Goal: Transaction & Acquisition: Purchase product/service

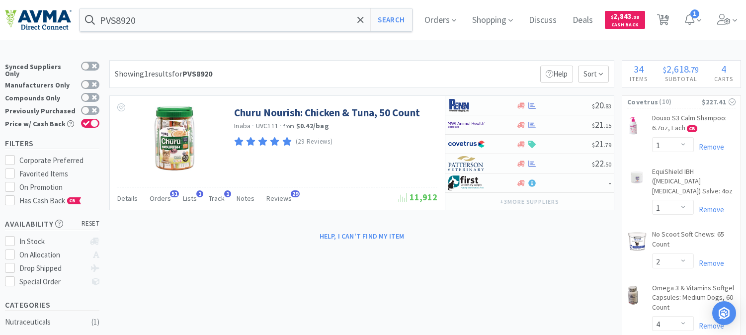
select select "1"
select select "2"
select select "4"
select select "1"
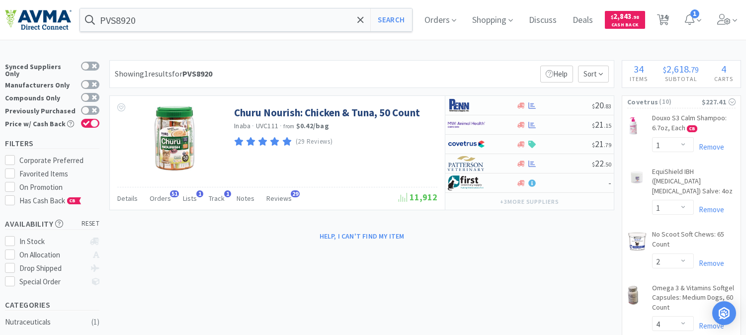
select select "1"
select select "2"
select select "1"
select select "2"
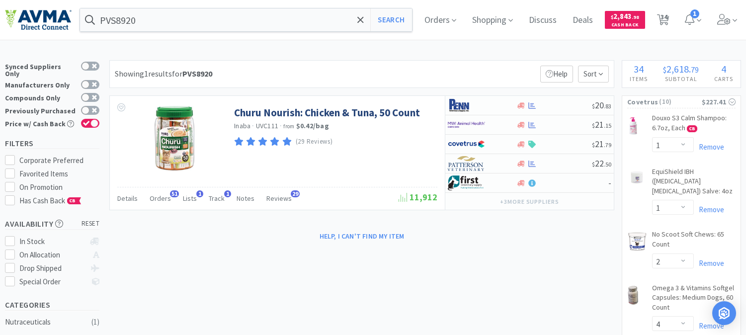
select select "1"
select select "3"
select select "1"
select select "5"
select select "25"
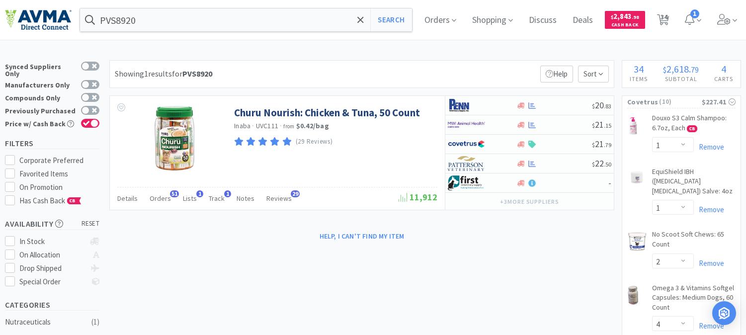
select select "1"
select select "2"
select select "8"
select select "1"
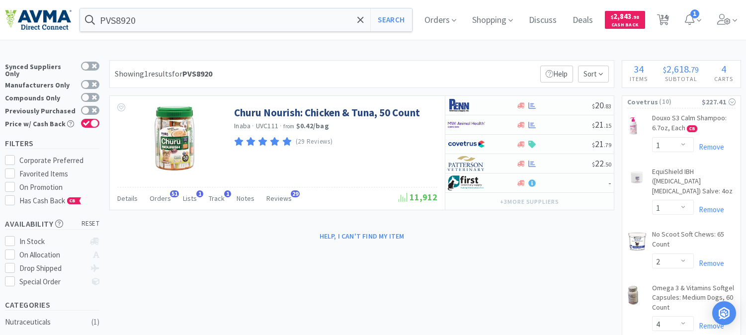
select select "3"
select select "1"
select select "2"
select select "1"
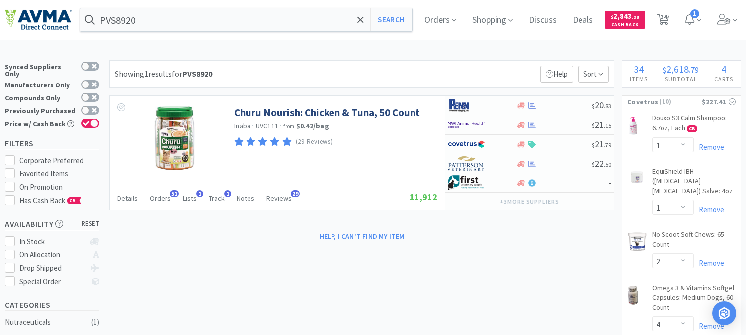
select select "4"
select select "2"
select select "1"
select select "2"
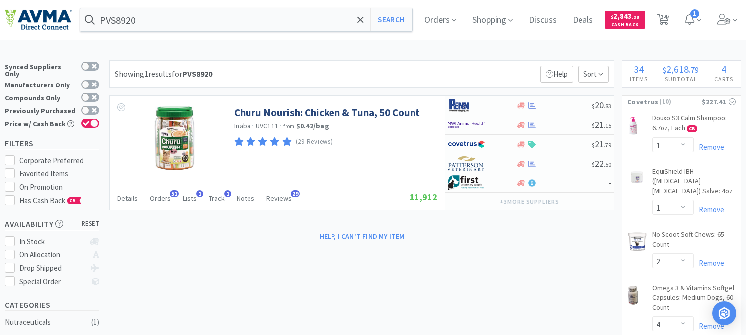
select select "5"
select select "2"
select select "1"
click at [171, 25] on input "PVS8920" at bounding box center [246, 19] width 332 height 23
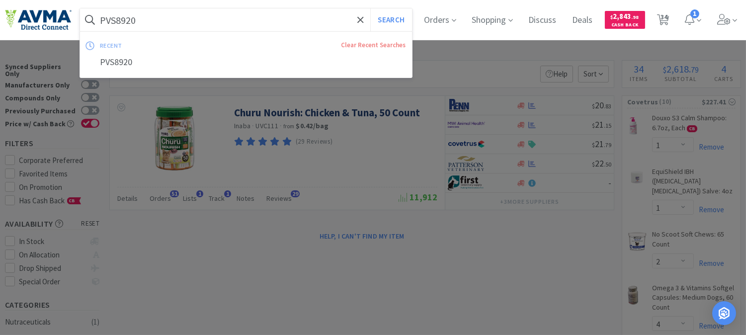
paste input "073124"
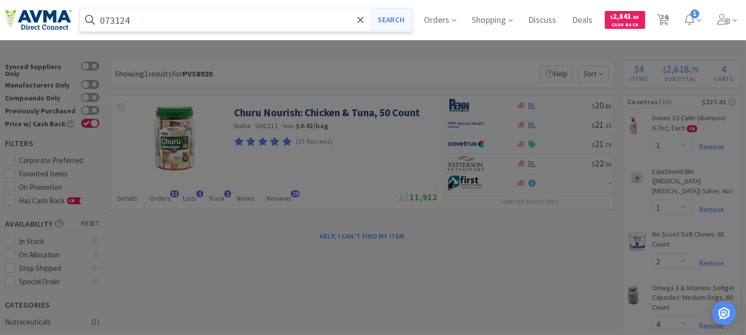
type input "073124"
click at [395, 17] on button "Search" at bounding box center [390, 19] width 41 height 23
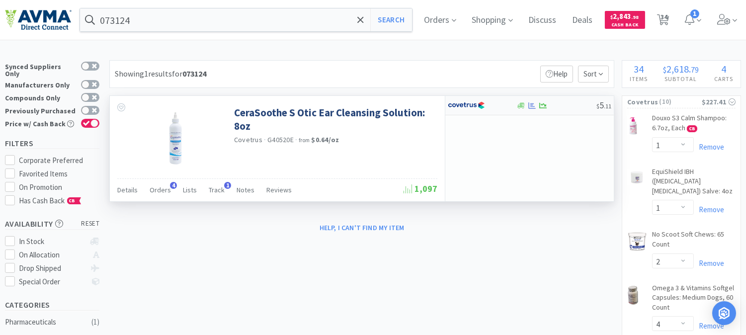
click at [463, 105] on img at bounding box center [466, 105] width 37 height 15
select select "1"
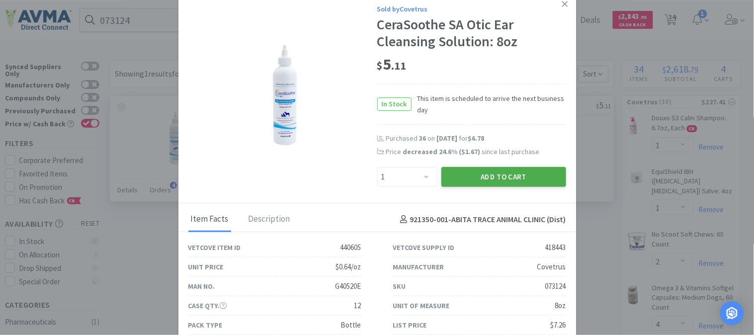
click at [507, 176] on button "Add to Cart" at bounding box center [503, 177] width 125 height 20
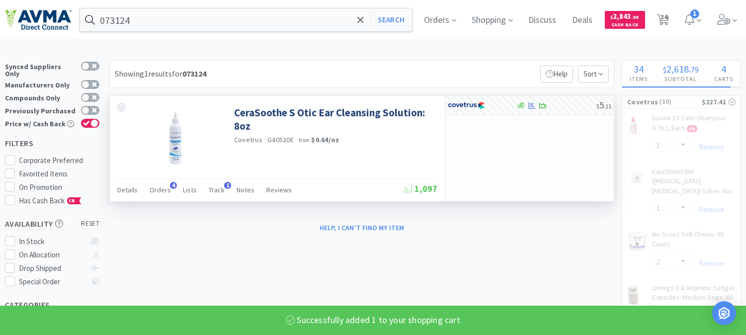
select select "1"
select select "2"
select select "4"
select select "1"
select select "2"
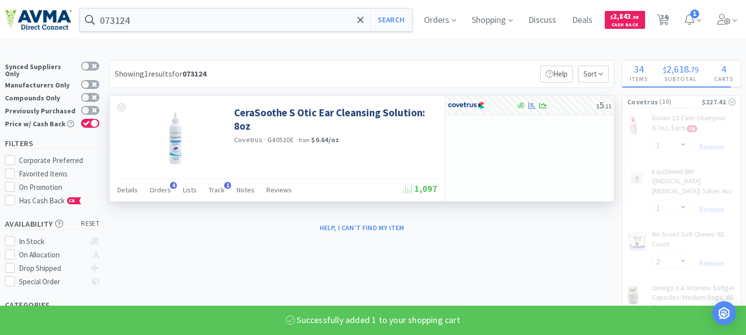
select select "1"
select select "2"
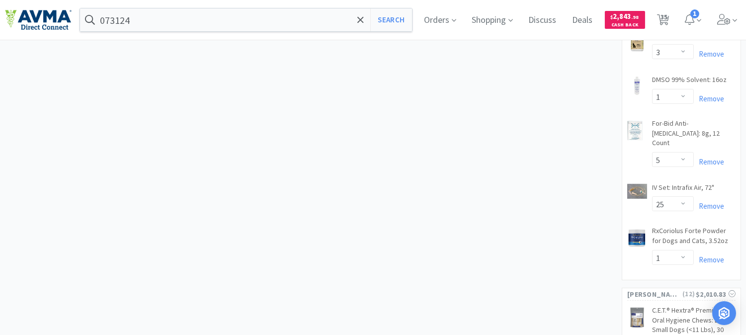
scroll to position [938, 0]
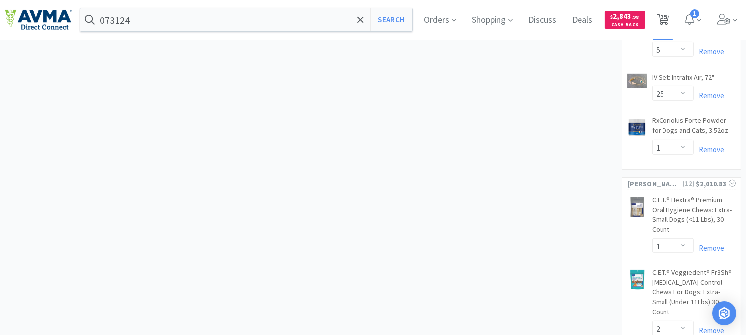
click at [667, 18] on span "35" at bounding box center [663, 17] width 7 height 40
select select "1"
select select "2"
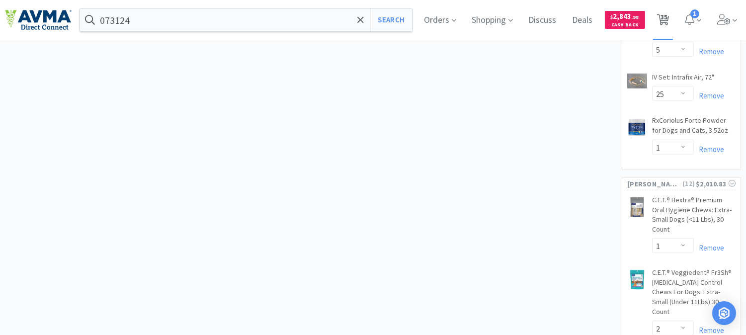
select select "4"
select select "1"
select select "2"
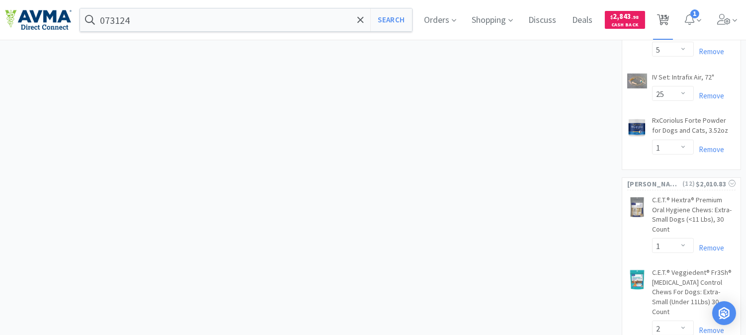
select select "1"
select select "2"
select select "1"
select select "3"
select select "1"
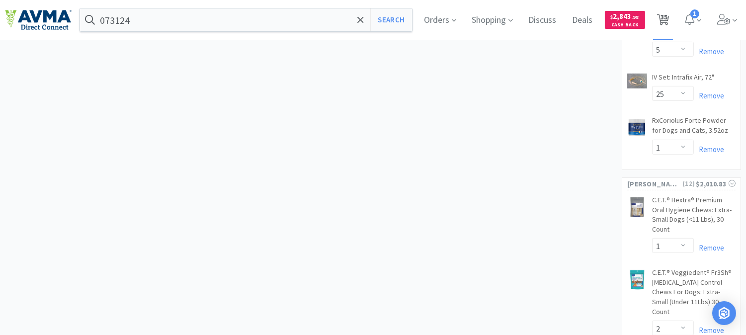
select select "5"
select select "25"
select select "1"
select select "2"
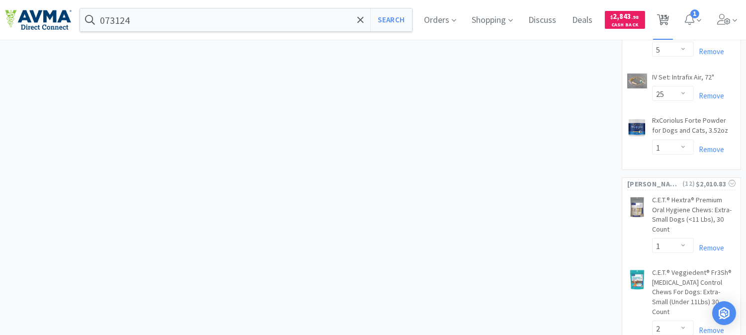
select select "8"
select select "1"
select select "3"
select select "1"
select select "2"
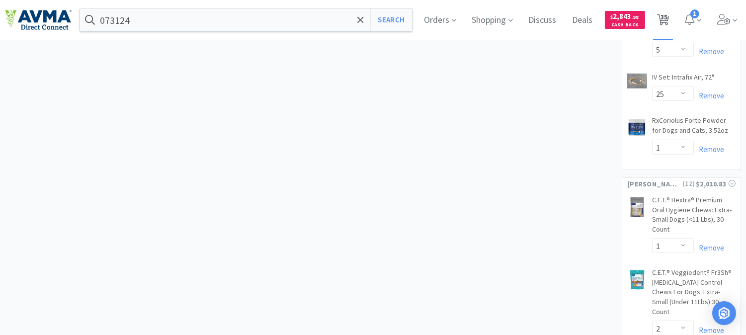
select select "1"
select select "4"
select select "2"
select select "1"
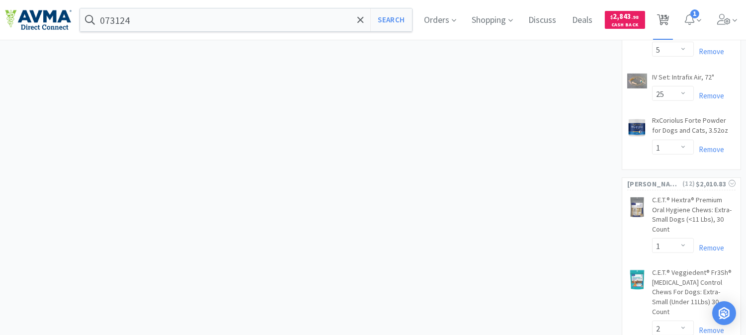
select select "1"
select select "2"
select select "5"
select select "2"
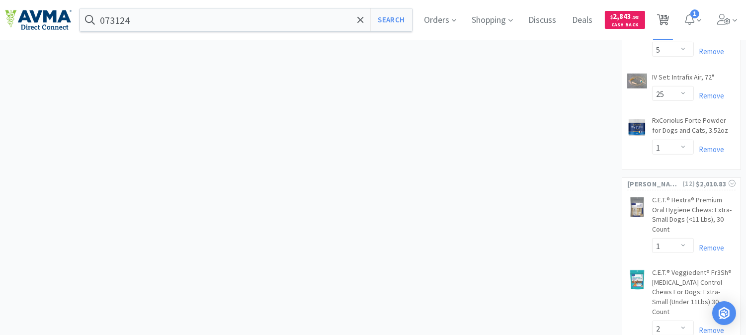
select select "1"
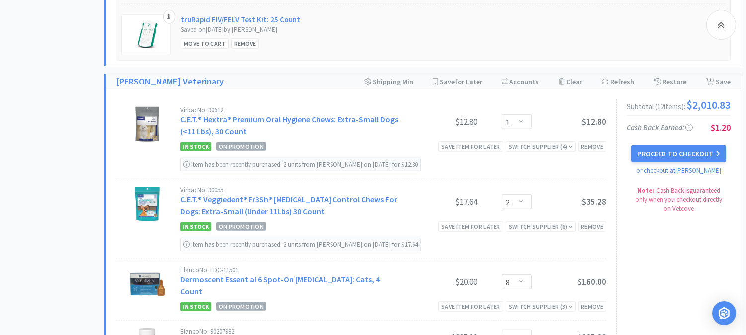
scroll to position [1380, 0]
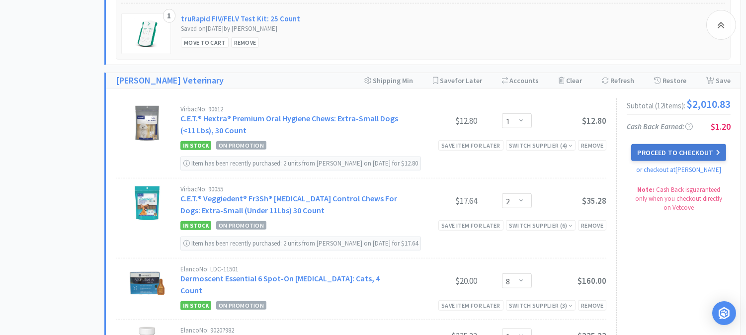
click at [694, 148] on button "Proceed to Checkout" at bounding box center [678, 152] width 94 height 17
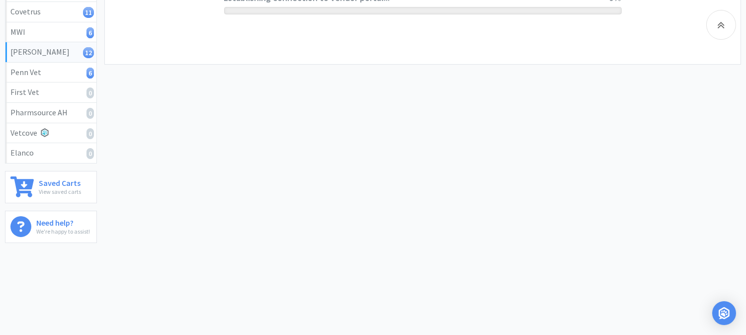
scroll to position [231, 0]
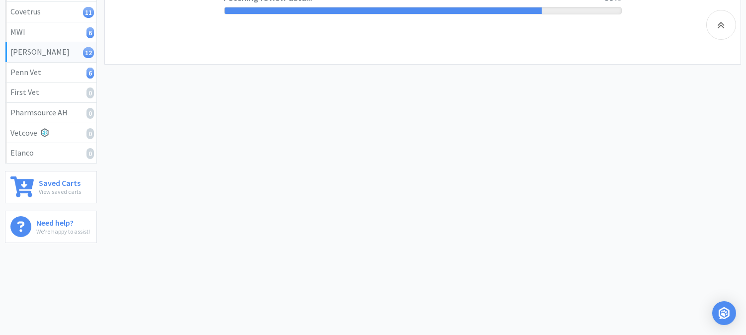
select select "1"
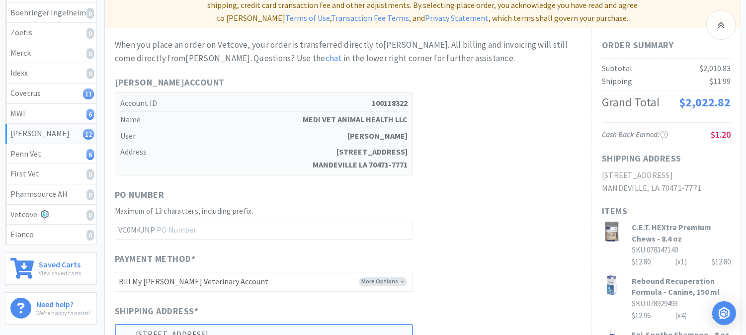
scroll to position [221, 0]
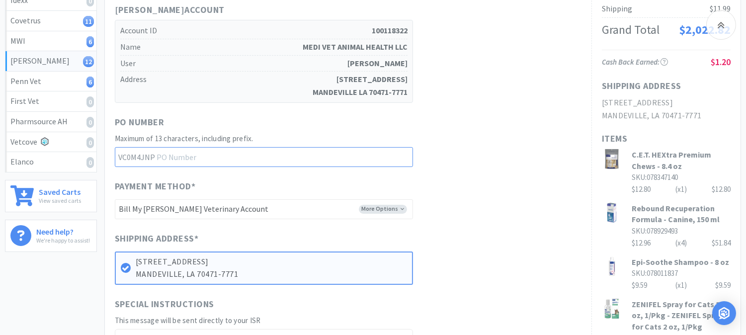
click at [206, 149] on input "text" at bounding box center [264, 157] width 298 height 20
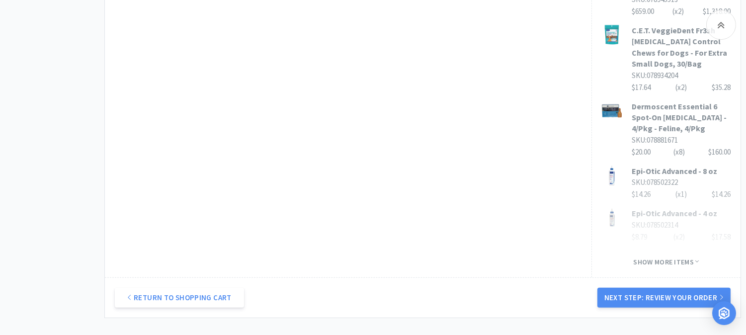
scroll to position [772, 0]
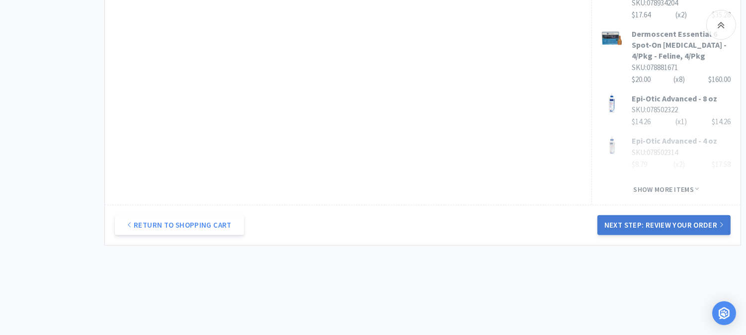
type input "52312"
click at [664, 215] on button "Next Step: Review Your Order" at bounding box center [663, 225] width 133 height 20
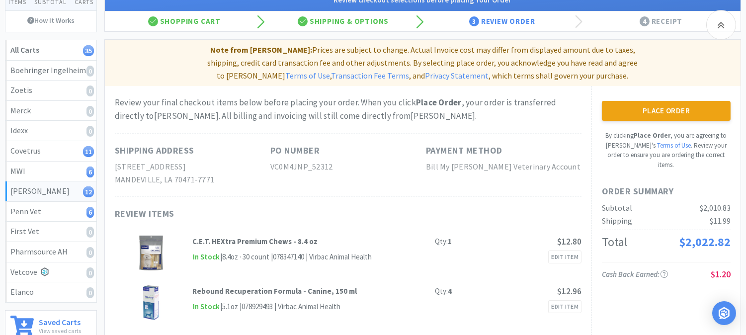
scroll to position [110, 0]
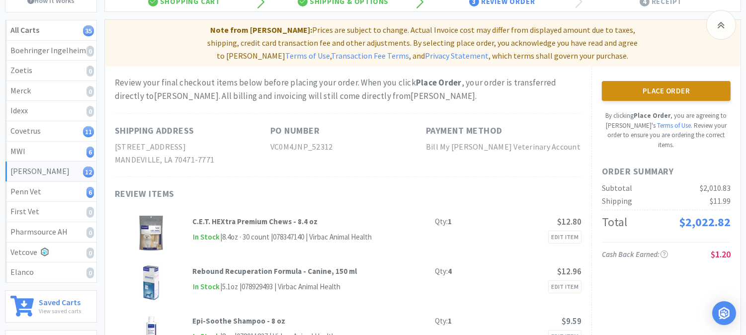
click at [657, 81] on button "Place Order" at bounding box center [666, 91] width 129 height 20
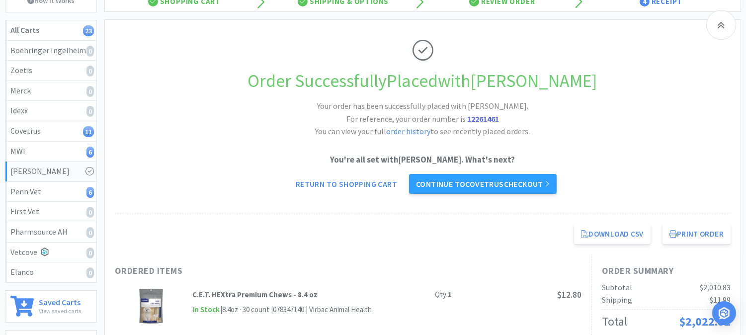
click at [487, 123] on strong "12261461" at bounding box center [483, 119] width 32 height 10
click at [485, 117] on strong "12261461" at bounding box center [483, 119] width 32 height 10
copy strong "12261461"
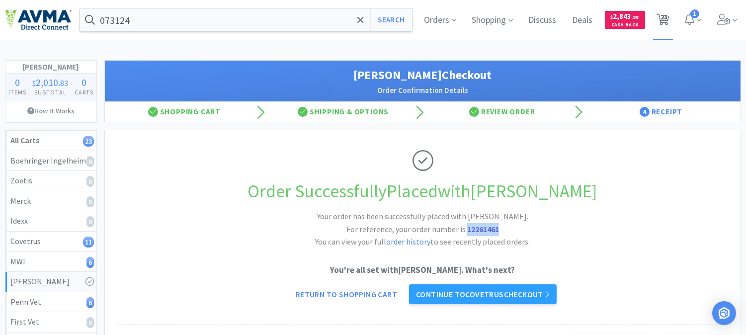
click at [666, 20] on span "23" at bounding box center [663, 17] width 7 height 40
select select "1"
select select "2"
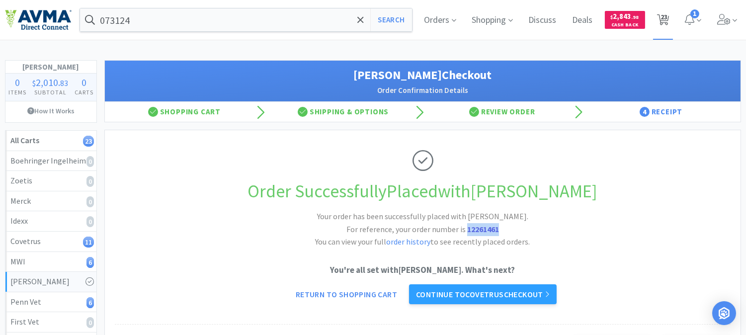
select select "4"
select select "1"
select select "2"
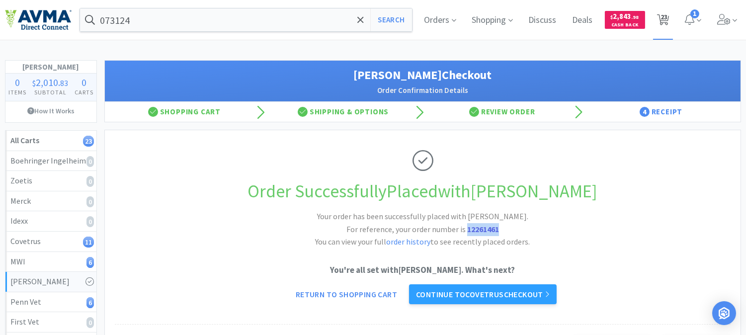
select select "1"
select select "2"
select select "1"
select select "3"
select select "1"
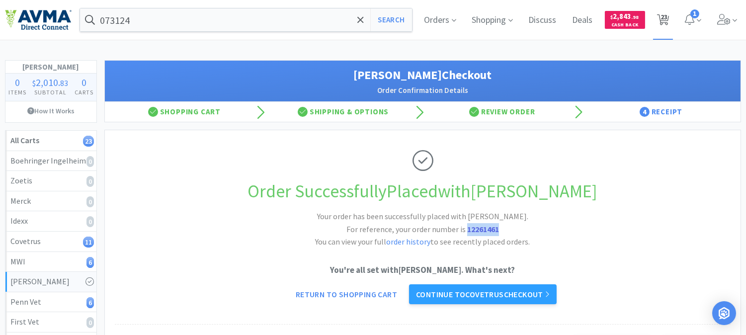
select select "5"
select select "25"
select select "1"
select select "2"
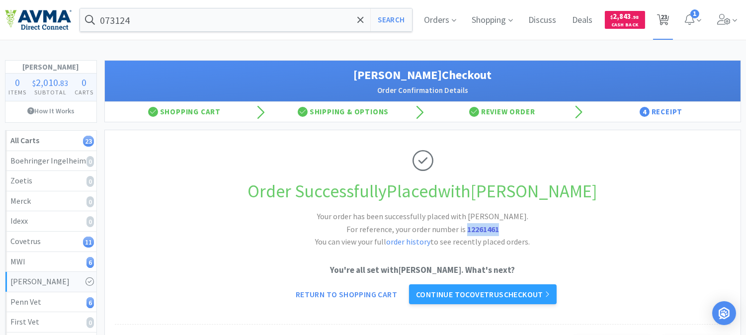
select select "5"
select select "2"
select select "1"
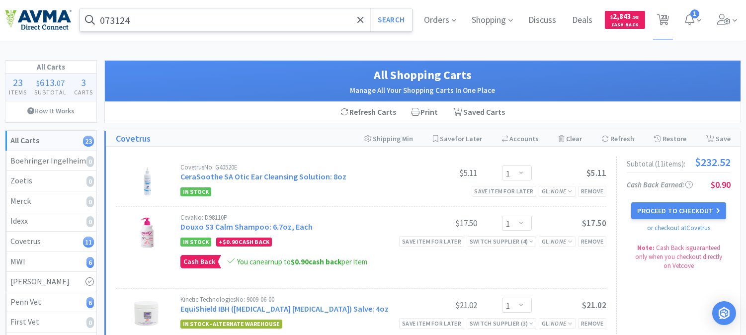
click at [156, 18] on input "073124" at bounding box center [246, 19] width 332 height 23
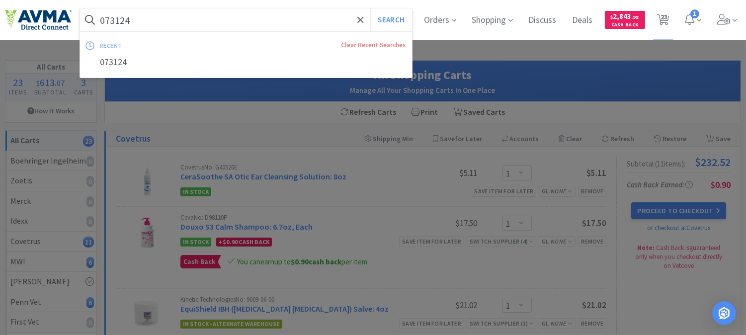
paste input "46630"
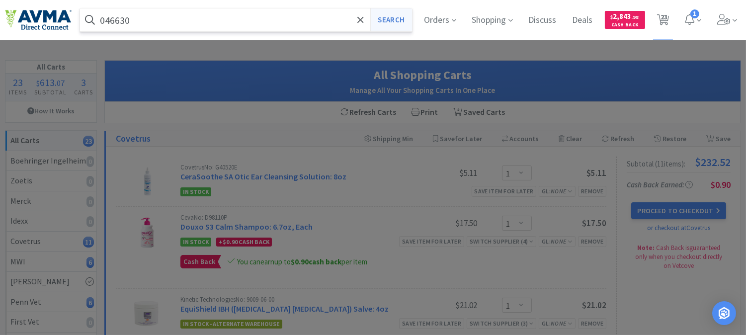
type input "046630"
click at [399, 17] on button "Search" at bounding box center [390, 19] width 41 height 23
select select "1"
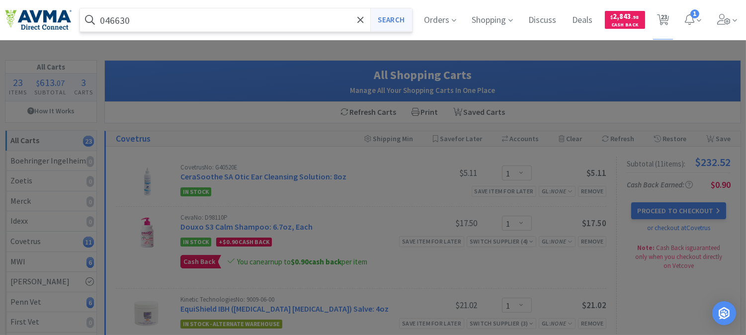
select select "2"
select select "4"
select select "1"
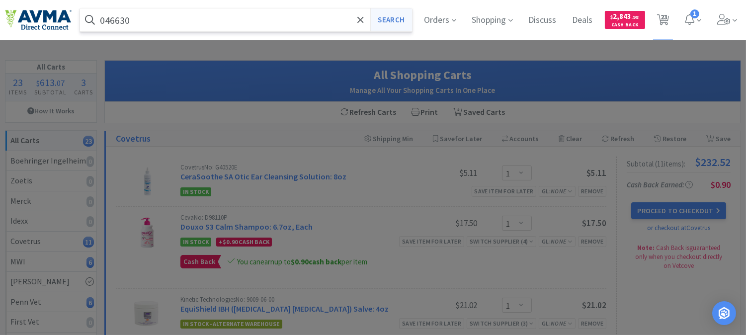
select select "2"
select select "1"
select select "2"
select select "1"
select select "3"
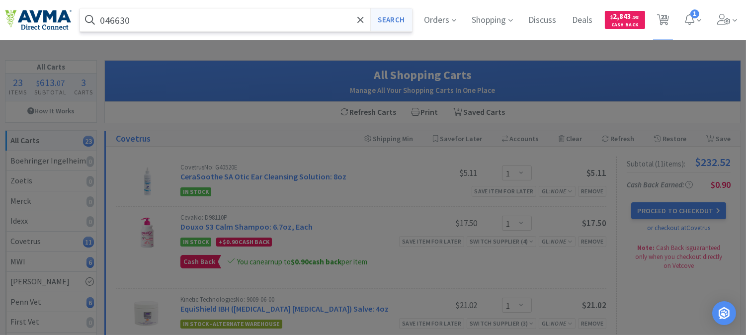
select select "1"
select select "5"
select select "25"
select select "1"
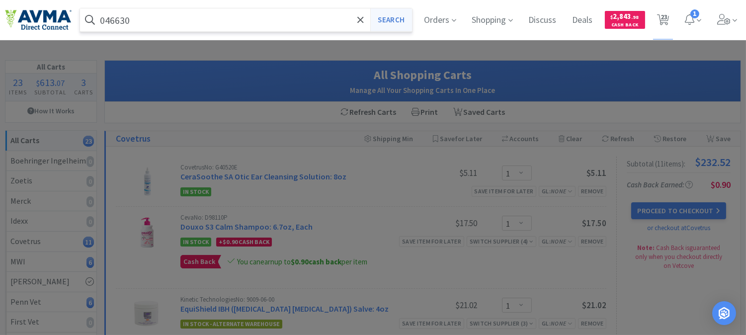
select select "2"
select select "5"
select select "2"
select select "1"
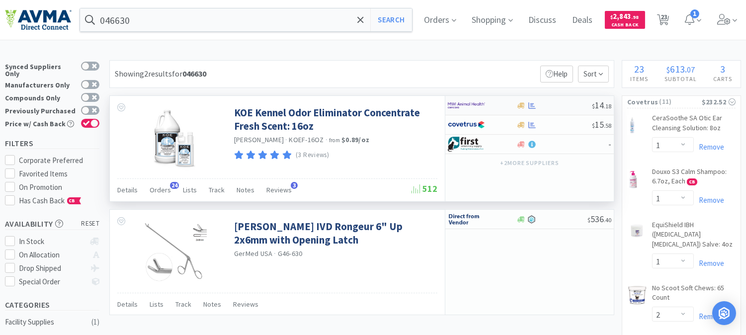
click at [470, 106] on img at bounding box center [466, 105] width 37 height 15
select select "1"
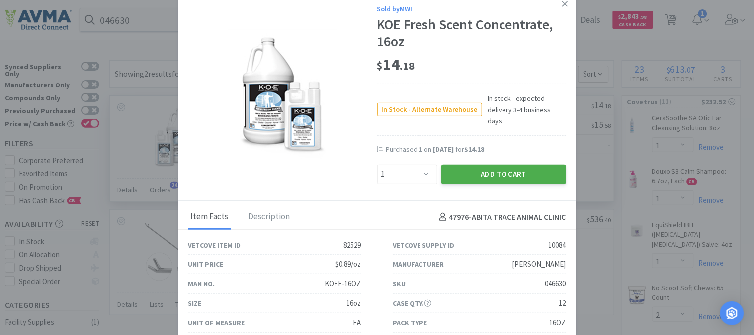
click at [488, 164] on button "Add to Cart" at bounding box center [503, 174] width 125 height 20
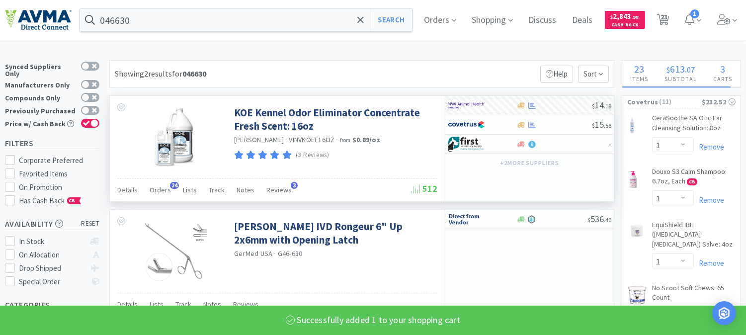
select select "1"
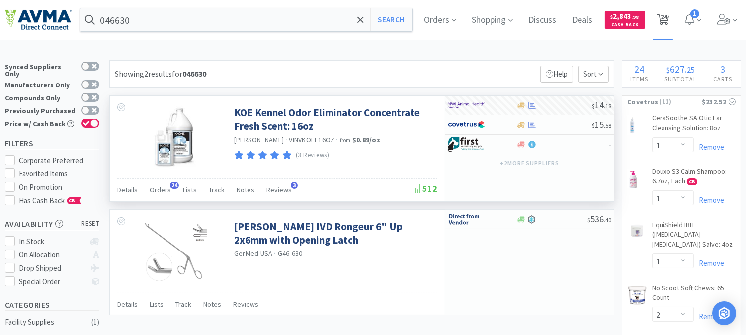
click at [667, 20] on span "24" at bounding box center [663, 17] width 7 height 40
select select "1"
select select "2"
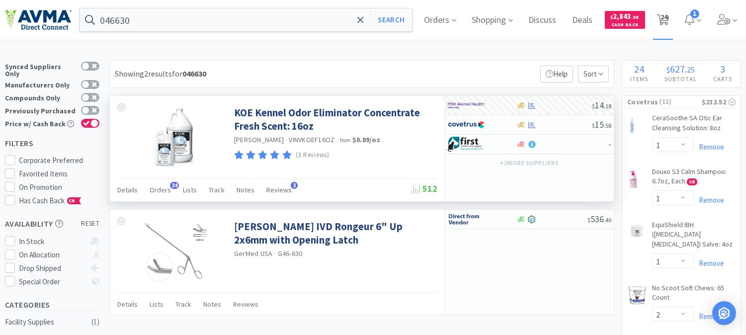
select select "4"
select select "1"
select select "2"
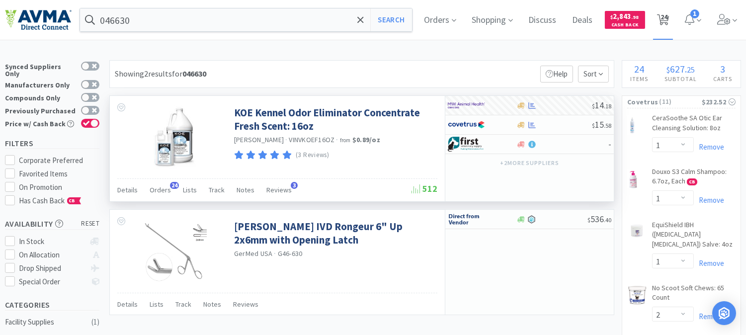
select select "1"
select select "2"
select select "1"
select select "3"
select select "1"
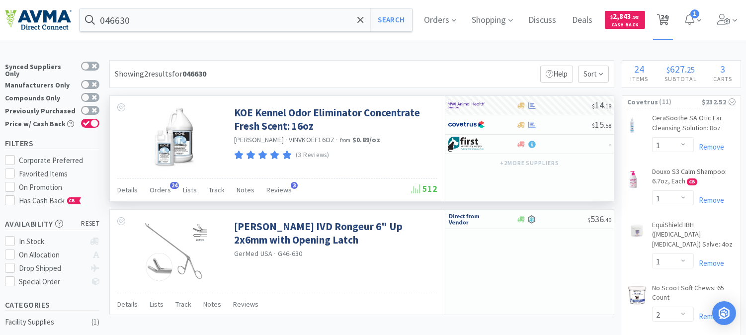
select select "5"
select select "25"
select select "1"
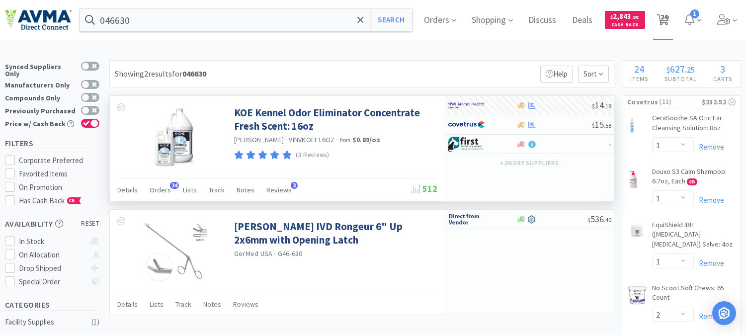
select select "2"
select select "5"
select select "2"
select select "1"
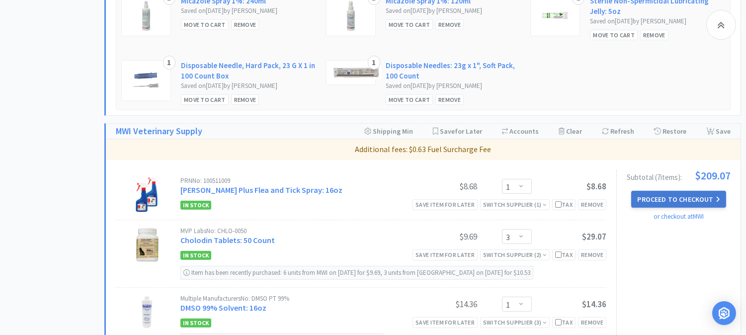
click at [690, 191] on button "Proceed to Checkout" at bounding box center [678, 199] width 94 height 17
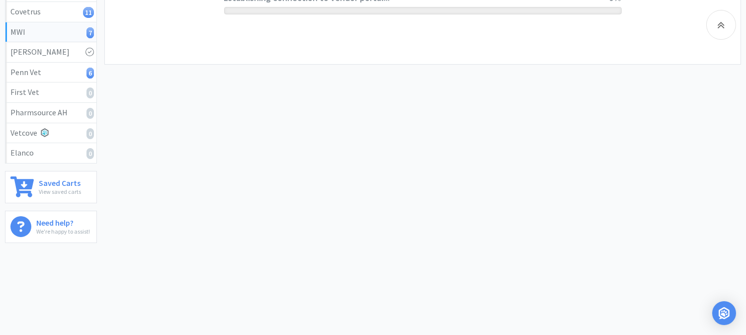
scroll to position [231, 0]
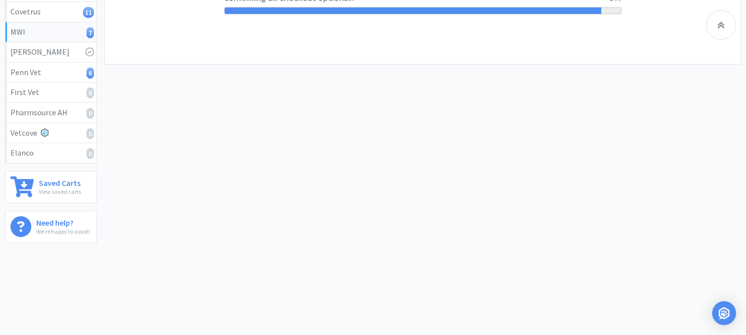
select select "CC_9481287516445253"
select select "FXY"
select select "RPS"
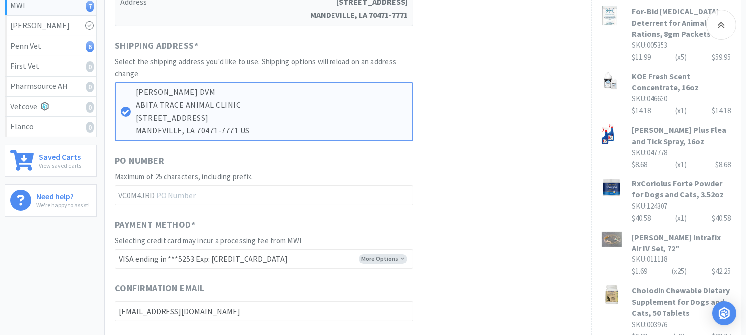
scroll to position [276, 0]
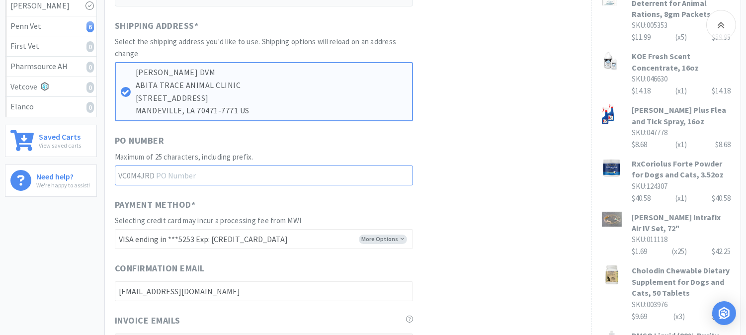
click at [199, 170] on input "text" at bounding box center [264, 175] width 298 height 20
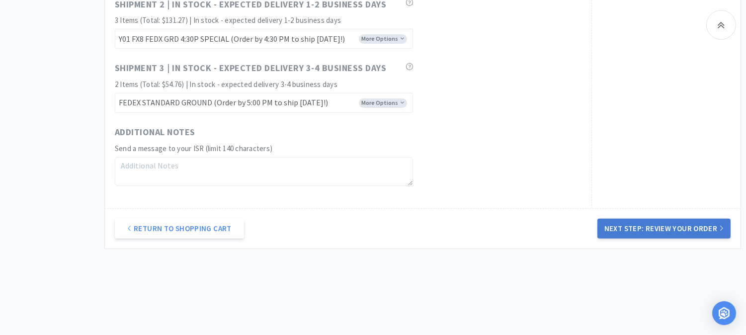
scroll to position [717, 0]
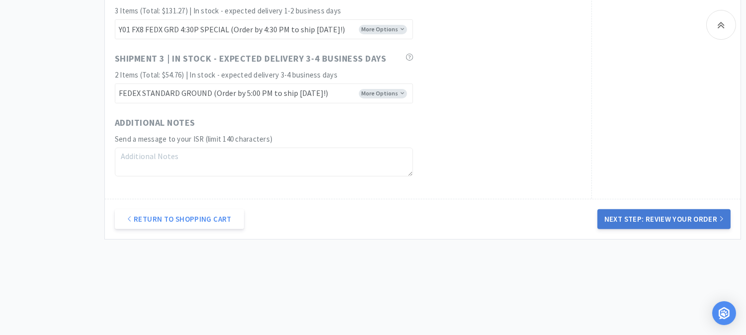
type input "52311"
click at [676, 215] on button "Next Step: Review Your Order" at bounding box center [663, 219] width 133 height 20
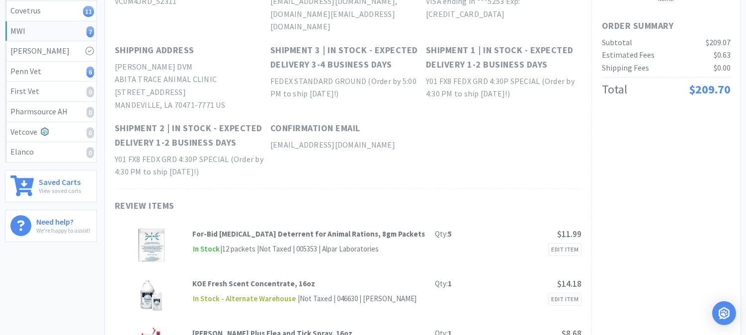
scroll to position [0, 0]
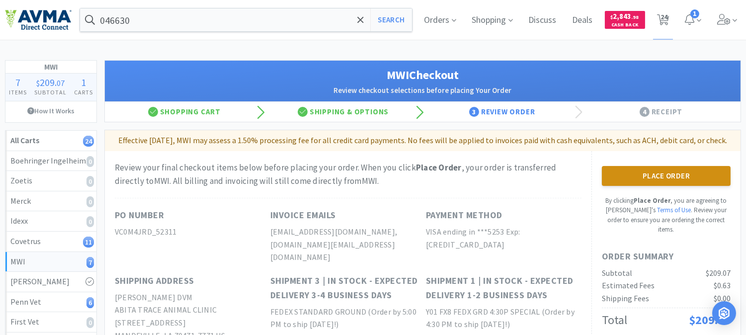
click at [633, 186] on button "Place Order" at bounding box center [666, 176] width 129 height 20
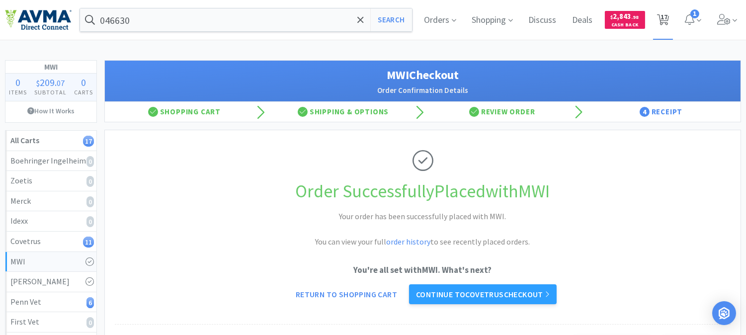
click at [660, 18] on span "17" at bounding box center [663, 17] width 7 height 40
select select "1"
select select "2"
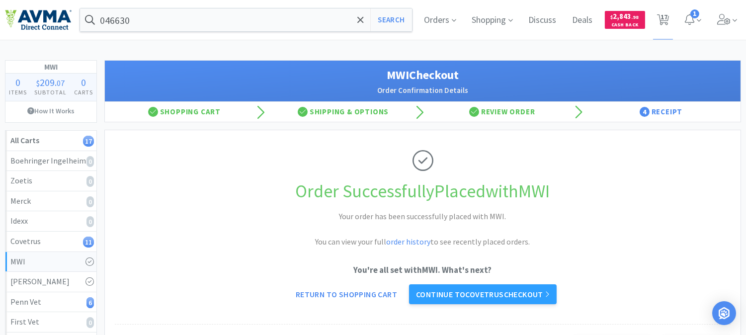
select select "4"
select select "1"
select select "2"
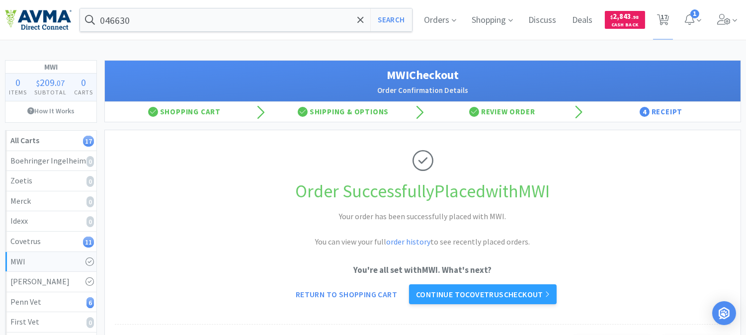
select select "1"
select select "2"
select select "1"
select select "2"
select select "5"
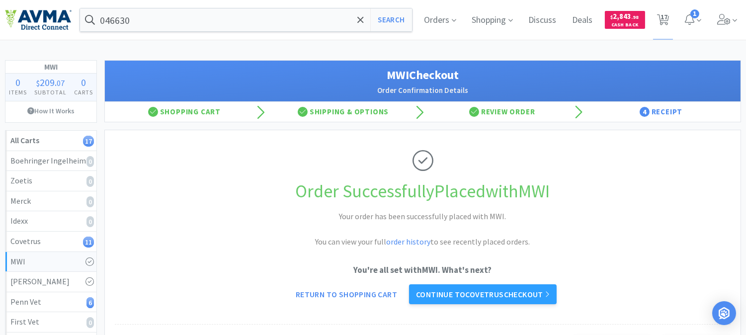
select select "2"
select select "1"
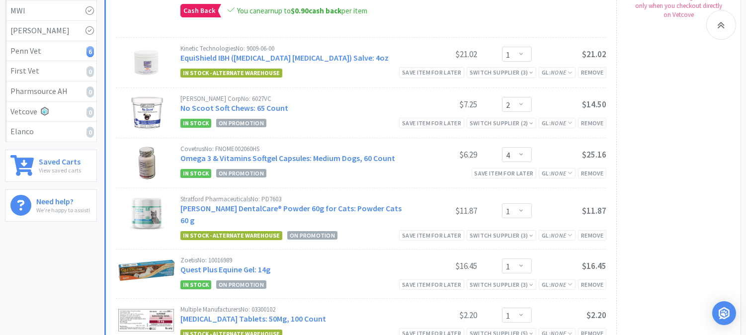
scroll to position [276, 0]
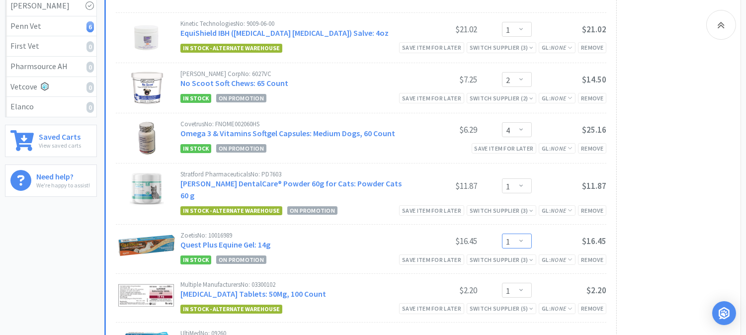
click at [517, 234] on select "Enter Quantity 1 2 3 4 5 6 7 8 9 10 11 12 13 14 15 16 17 18 19 20 Enter Quantity" at bounding box center [517, 241] width 30 height 15
click at [502, 234] on select "Enter Quantity 1 2 3 4 5 6 7 8 9 10 11 12 13 14 15 16 17 18 19 20 Enter Quantity" at bounding box center [517, 241] width 30 height 15
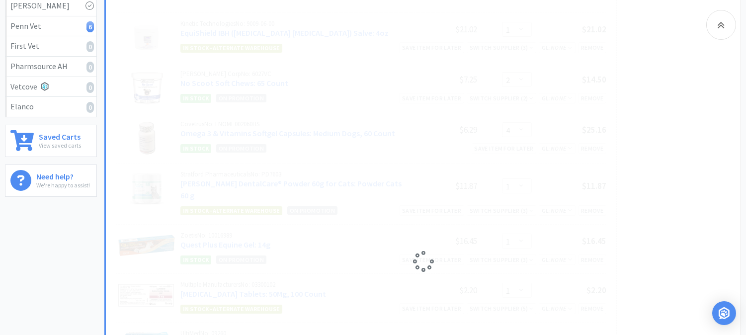
select select "2"
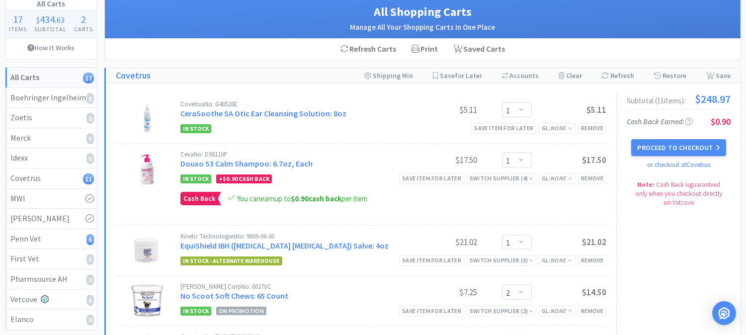
scroll to position [55, 0]
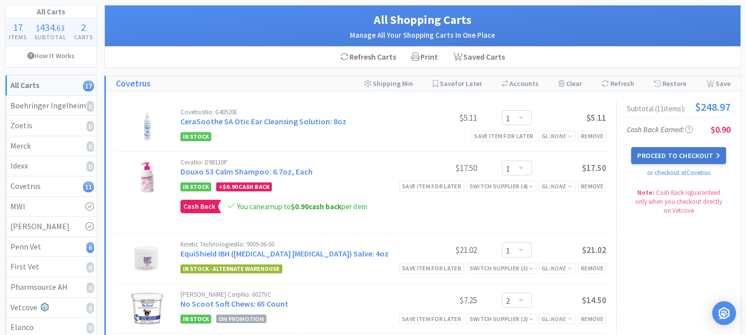
click at [683, 151] on button "Proceed to Checkout" at bounding box center [678, 155] width 94 height 17
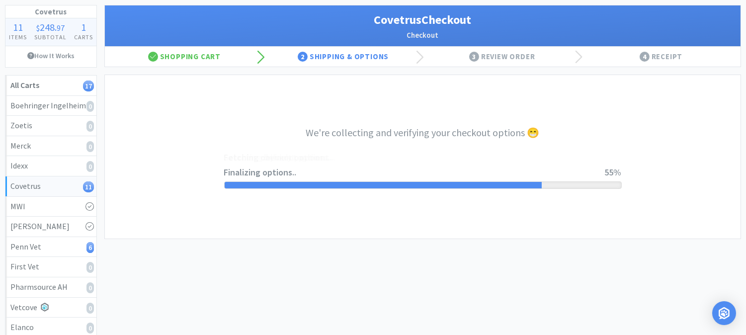
select select "9800855060522"
select select "cvt-standard-net"
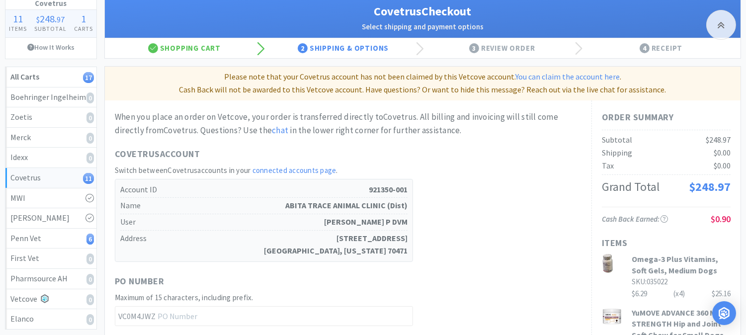
scroll to position [165, 0]
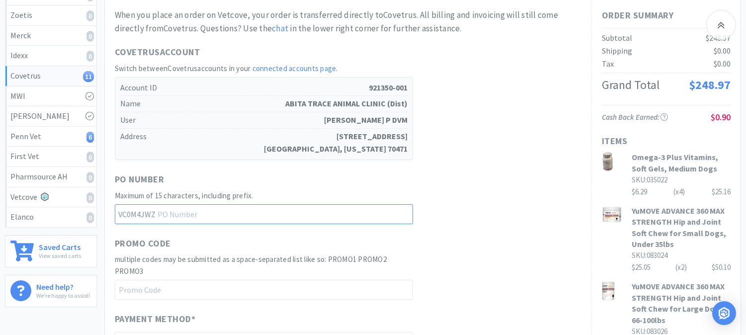
click at [198, 214] on input "text" at bounding box center [264, 214] width 298 height 20
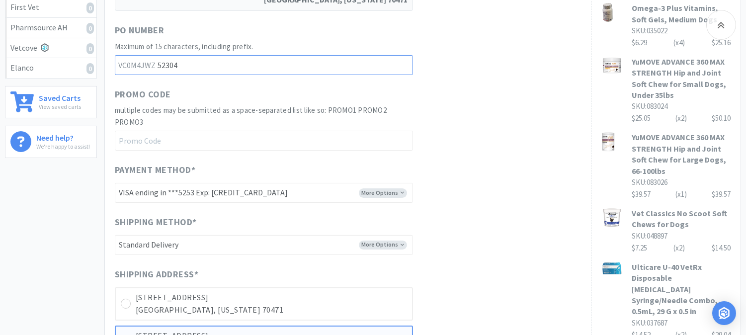
scroll to position [331, 0]
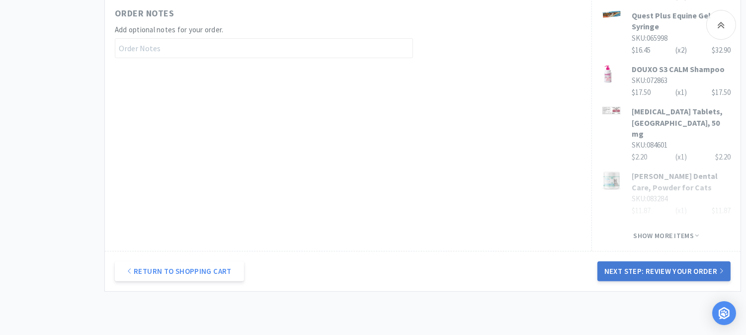
type input "52304"
click at [671, 261] on button "Next Step: Review Your Order" at bounding box center [663, 271] width 133 height 20
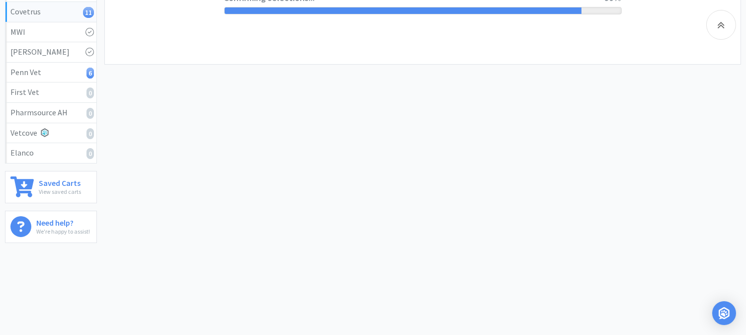
scroll to position [0, 0]
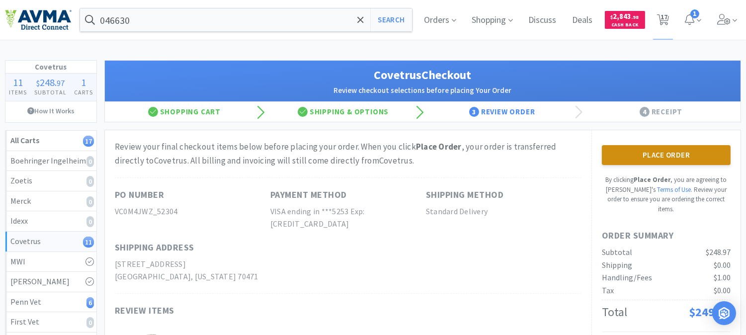
click at [657, 161] on button "Place Order" at bounding box center [666, 155] width 129 height 20
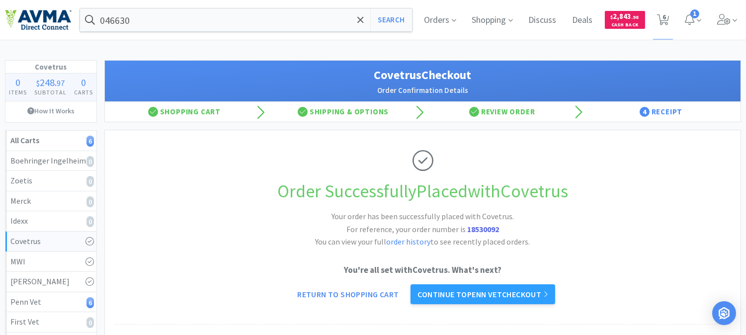
click at [475, 230] on strong "18530092" at bounding box center [483, 229] width 32 height 10
copy strong "18530092"
click at [659, 17] on icon at bounding box center [663, 19] width 12 height 11
select select "1"
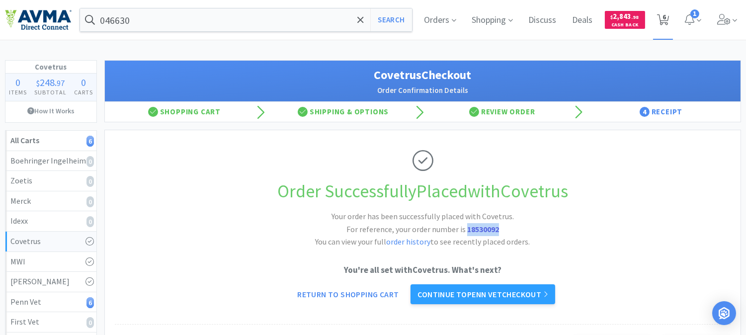
select select "2"
select select "5"
select select "2"
select select "1"
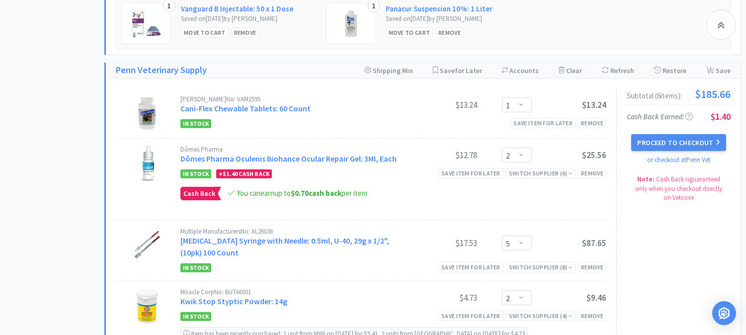
scroll to position [828, 0]
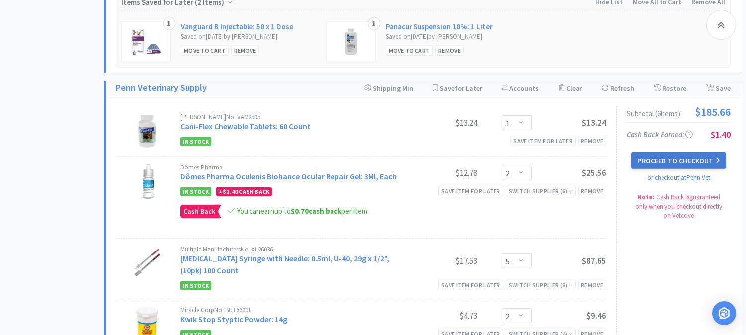
click at [677, 158] on button "Proceed to Checkout" at bounding box center [678, 160] width 94 height 17
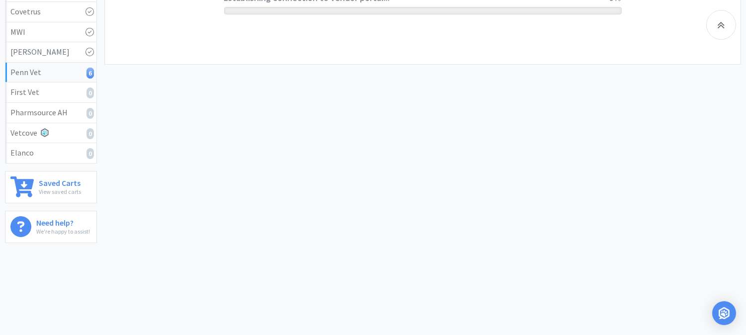
scroll to position [231, 0]
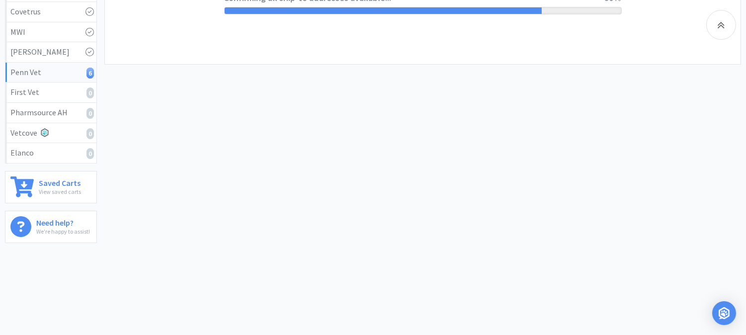
select select "V0537"
select select "U001"
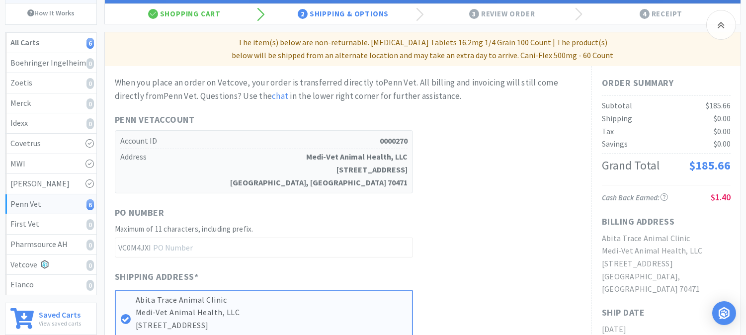
scroll to position [110, 0]
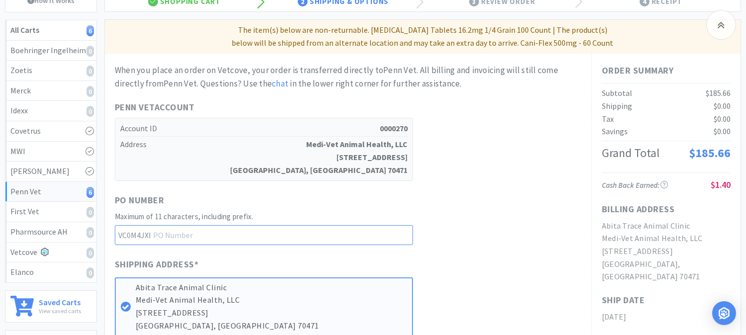
click at [196, 232] on input "text" at bounding box center [264, 235] width 298 height 20
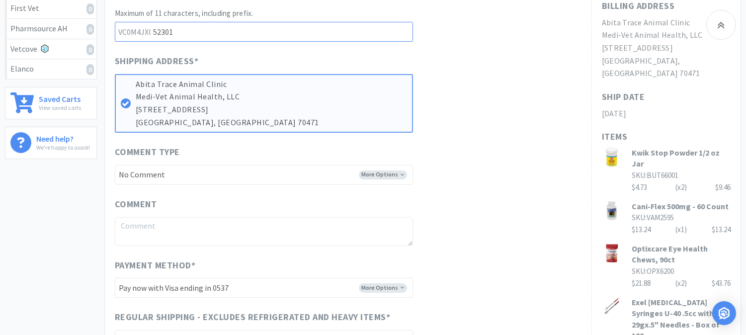
scroll to position [331, 0]
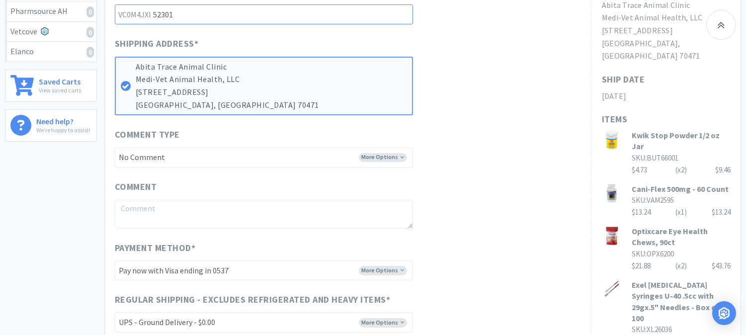
type input "52301"
click at [373, 267] on select "-------- Pay now with Visa ending in 0537 Pay now with Visa ending in 4277 Pay …" at bounding box center [264, 270] width 298 height 20
select select "V5253"
click at [115, 260] on select "-------- Pay now with Visa ending in 0537 Pay now with Visa ending in 4277 Pay …" at bounding box center [264, 270] width 298 height 20
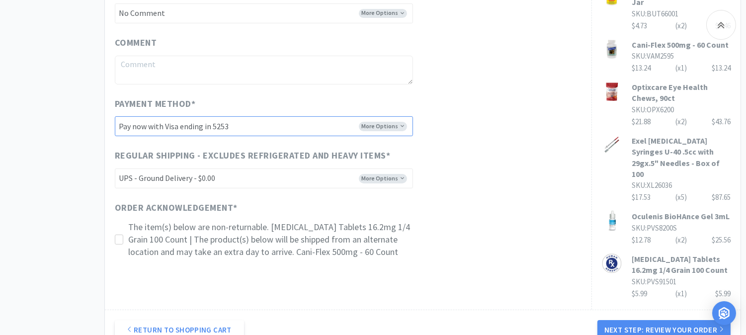
scroll to position [552, 0]
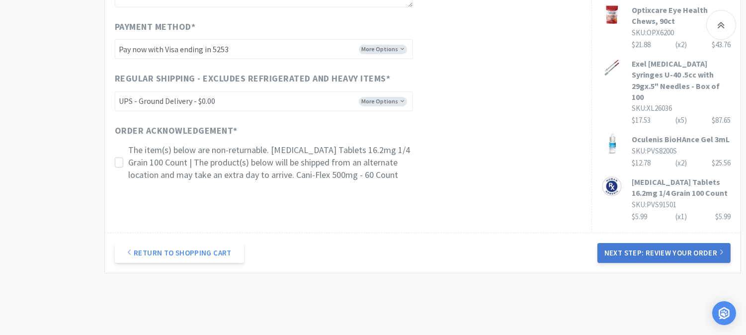
click at [673, 243] on button "Next Step: Review Your Order" at bounding box center [663, 253] width 133 height 20
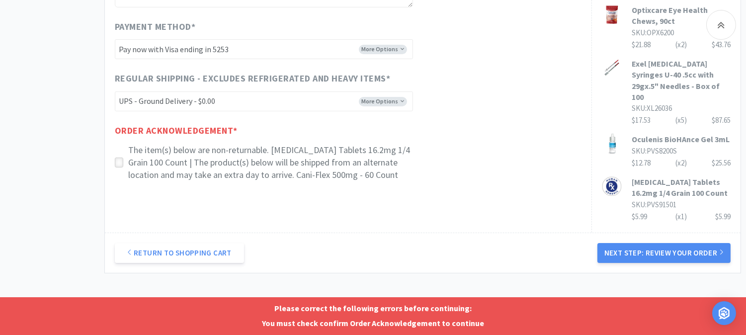
click at [122, 162] on icon at bounding box center [118, 162] width 7 height 7
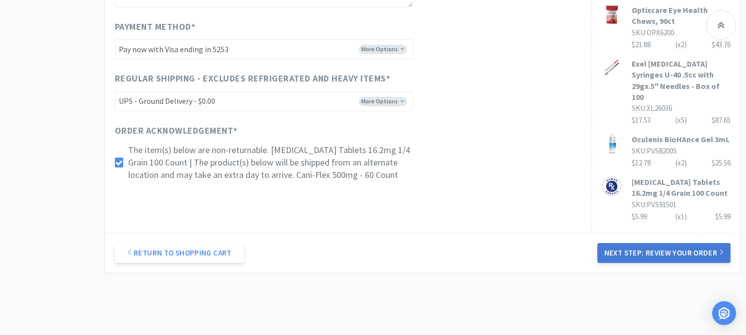
click at [666, 243] on button "Next Step: Review Your Order" at bounding box center [663, 253] width 133 height 20
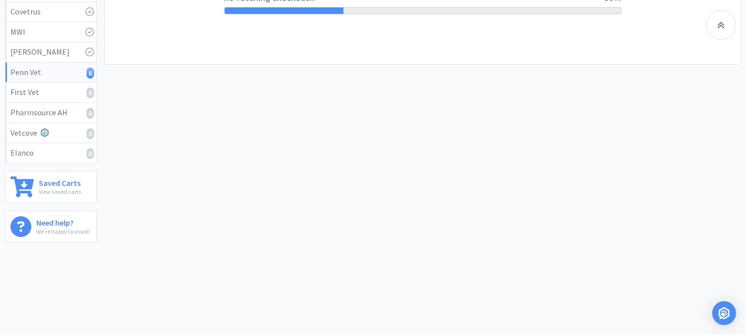
scroll to position [0, 0]
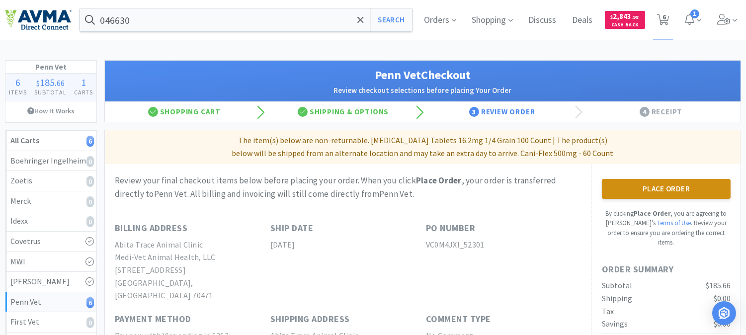
click at [641, 191] on button "Place Order" at bounding box center [666, 189] width 129 height 20
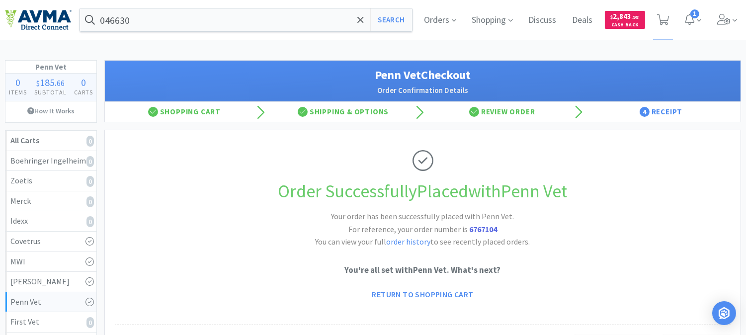
click at [482, 231] on strong "6767104" at bounding box center [483, 229] width 28 height 10
copy strong "6767104"
